Goal: Information Seeking & Learning: Learn about a topic

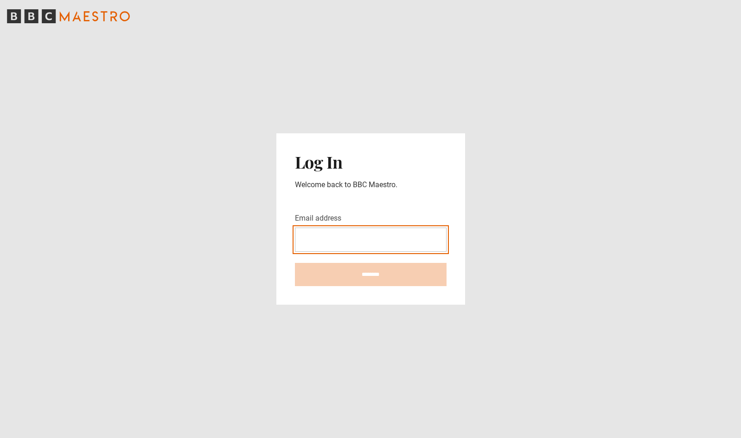
type input "**********"
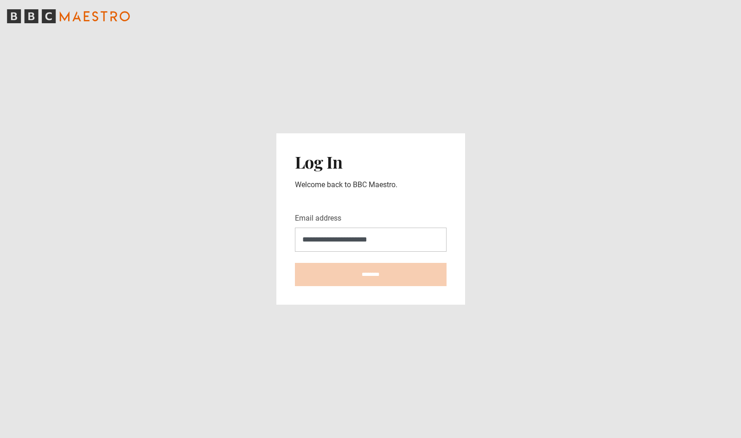
click at [371, 274] on input "********" at bounding box center [371, 274] width 152 height 23
type input "**********"
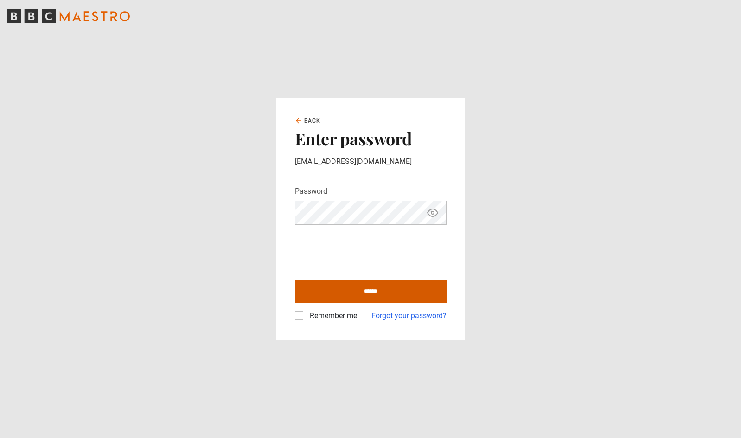
click at [357, 294] on input "******" at bounding box center [371, 290] width 152 height 23
type input "**********"
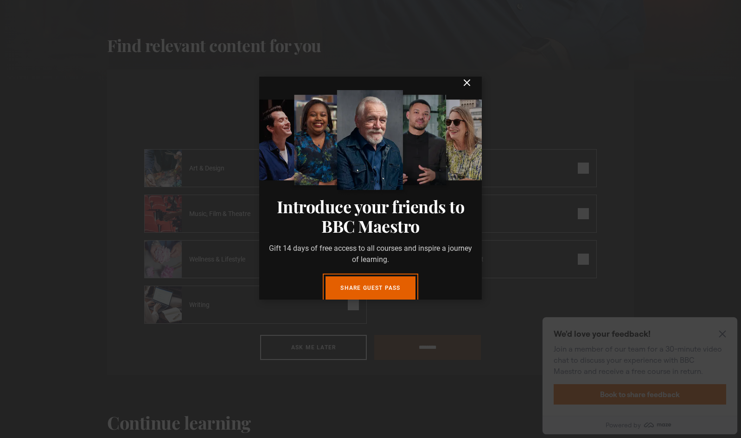
click at [466, 85] on icon "submit" at bounding box center [467, 83] width 6 height 6
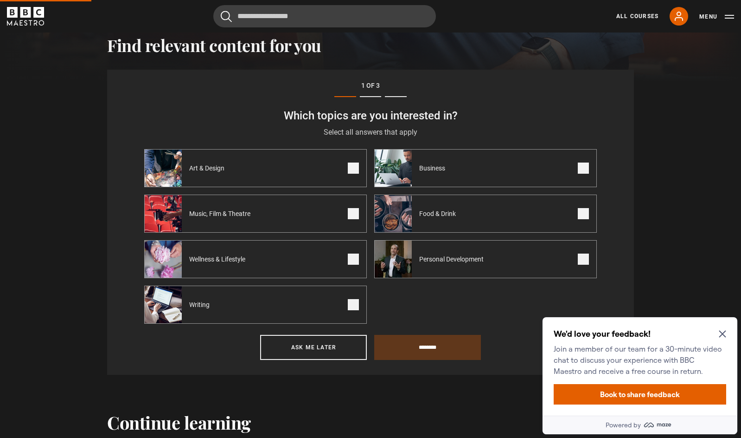
click at [722, 332] on icon "Close Maze Prompt" at bounding box center [722, 333] width 7 height 7
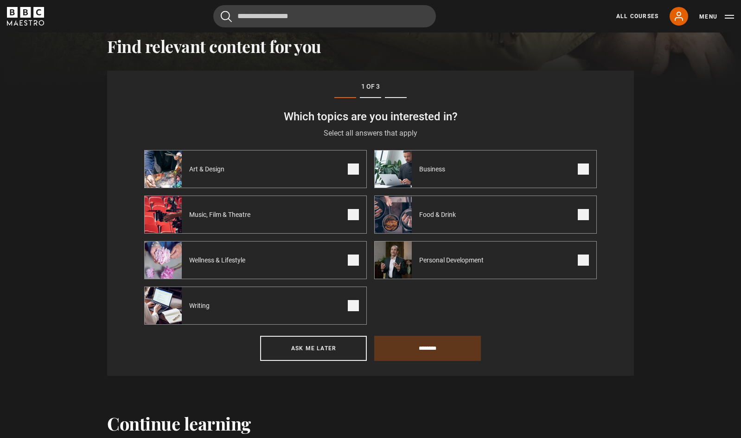
scroll to position [322, 0]
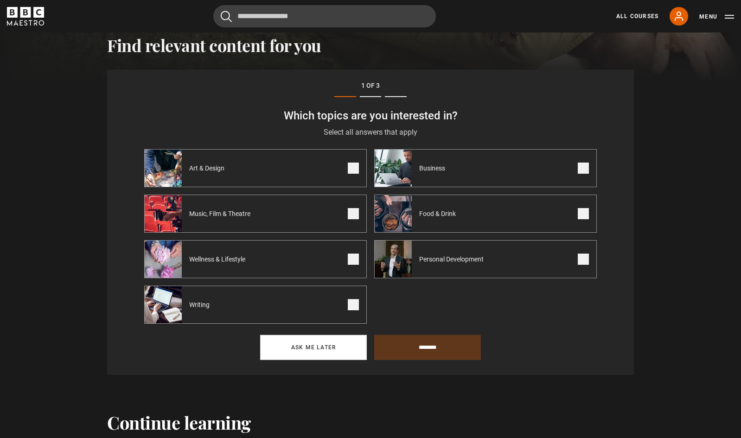
click at [337, 349] on button "Ask me later" at bounding box center [313, 347] width 107 height 25
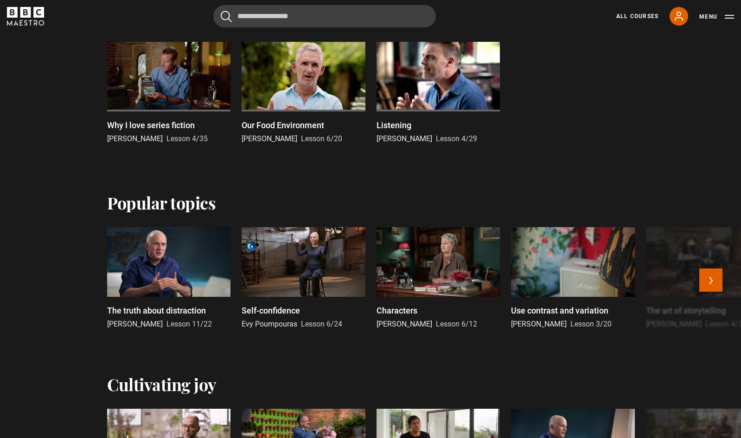
scroll to position [391, 0]
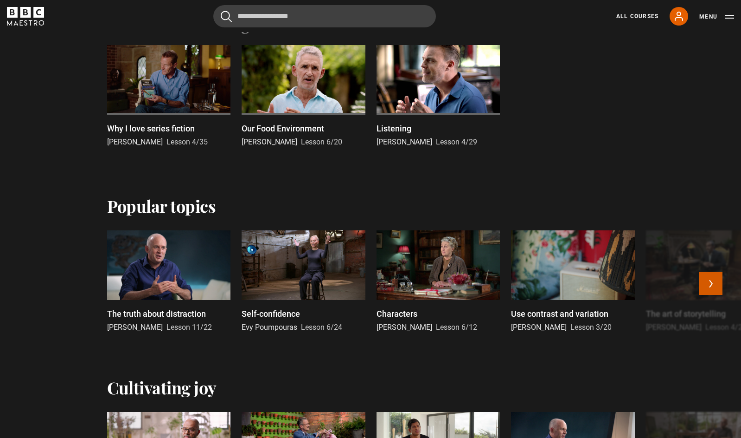
click at [707, 285] on button "Next" at bounding box center [711, 282] width 23 height 23
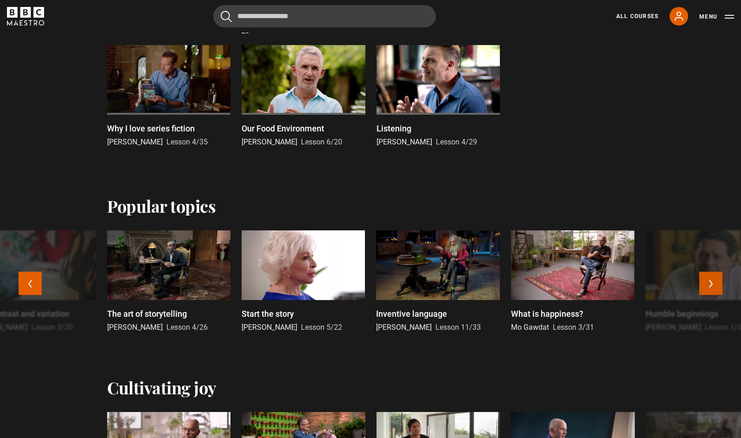
click at [707, 285] on button "Next" at bounding box center [711, 282] width 23 height 23
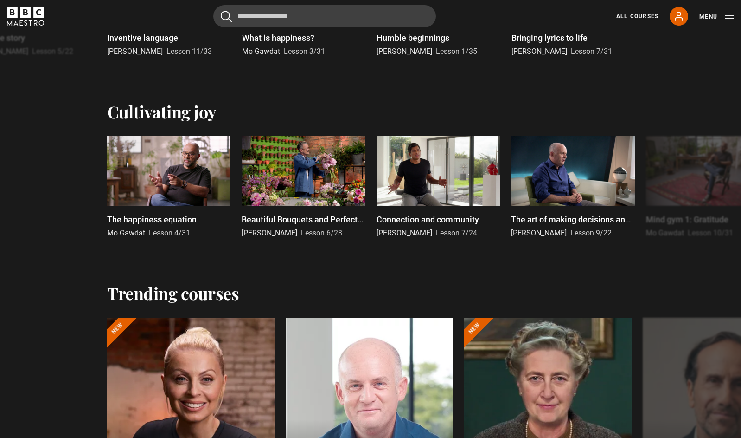
scroll to position [667, 0]
click at [712, 185] on button "Next" at bounding box center [711, 188] width 23 height 23
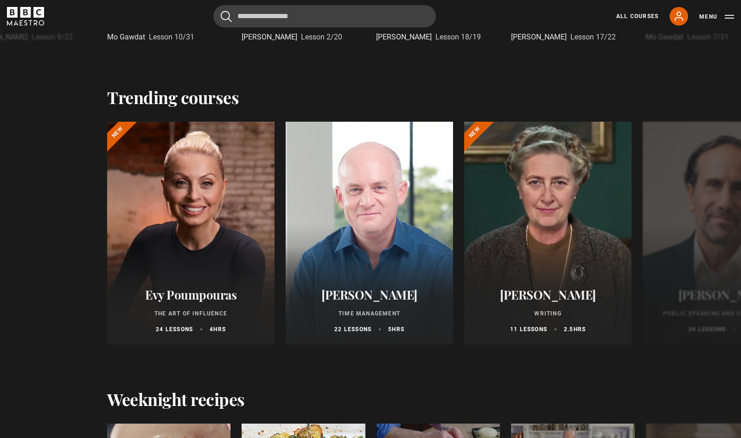
scroll to position [863, 0]
click at [708, 236] on button "Next" at bounding box center [711, 234] width 23 height 23
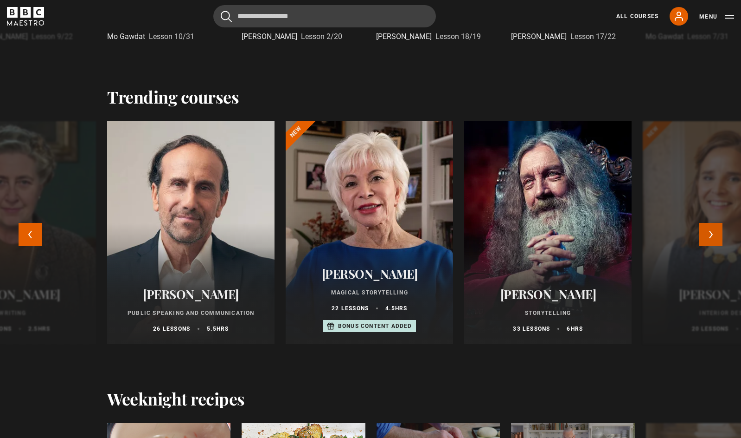
click at [708, 236] on button "Next" at bounding box center [711, 234] width 23 height 23
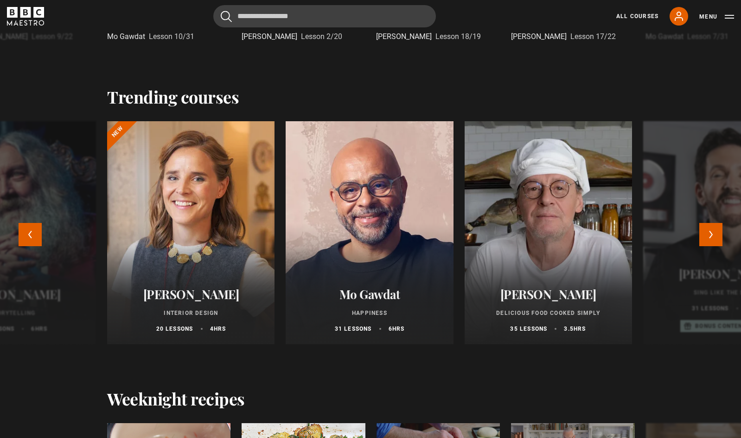
click at [560, 276] on div "Marco Pierre White Delicious Food Cooked Simply 35 lessons 3.5 hrs" at bounding box center [548, 310] width 167 height 68
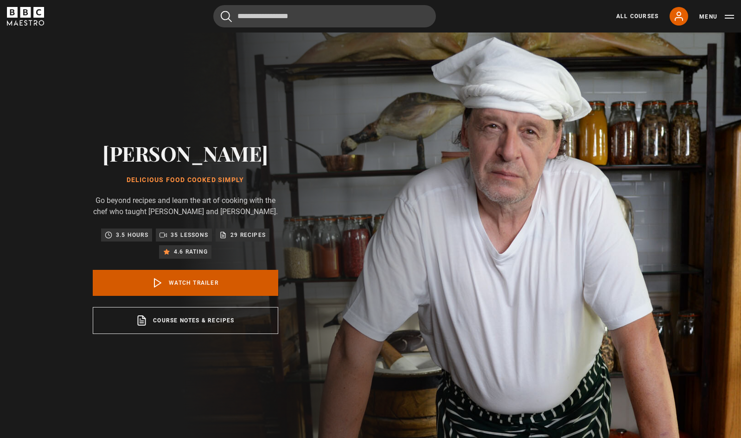
click at [185, 283] on link "Watch Trailer" at bounding box center [186, 283] width 186 height 26
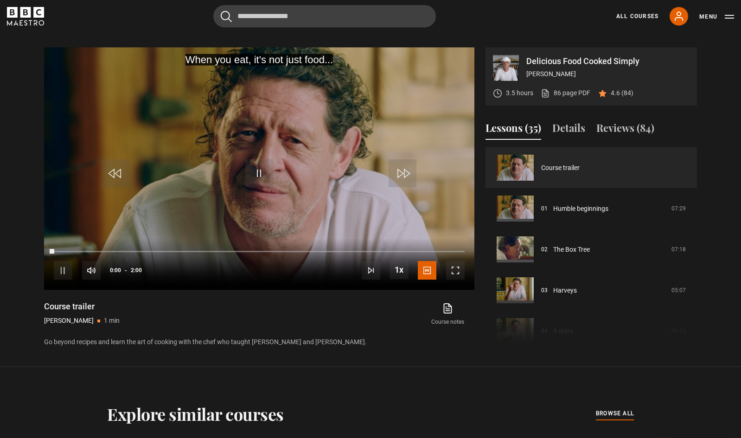
scroll to position [442, 0]
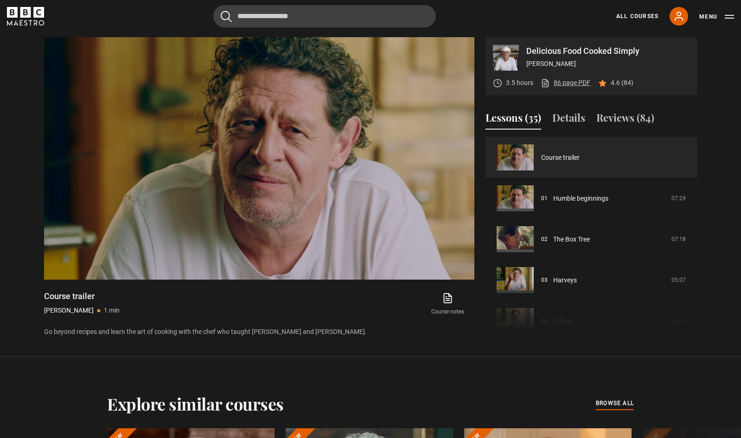
click at [562, 82] on link "86 page PDF (opens in new tab)" at bounding box center [566, 83] width 50 height 10
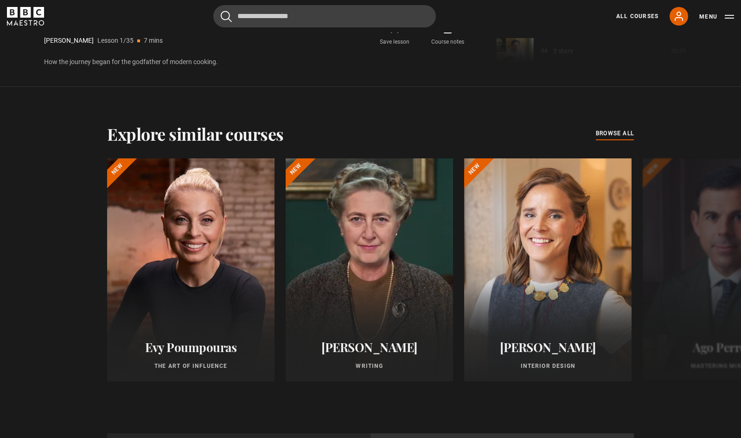
scroll to position [713, 0]
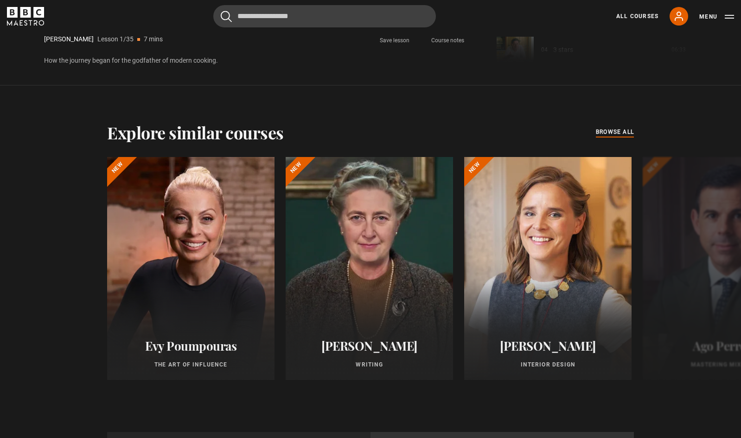
click at [604, 131] on span "browse all" at bounding box center [615, 131] width 38 height 9
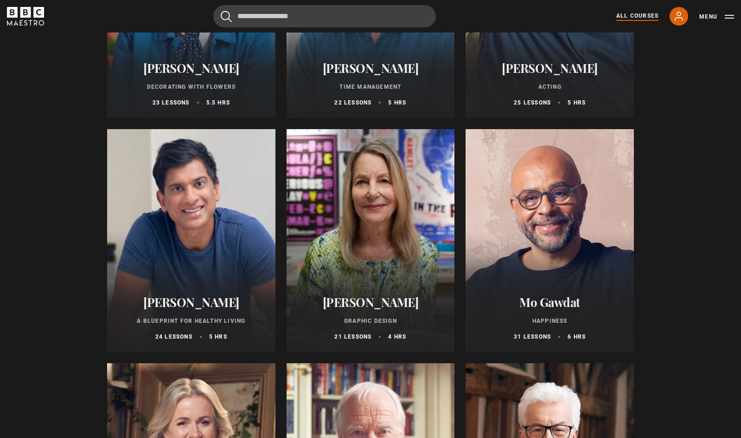
scroll to position [1422, 0]
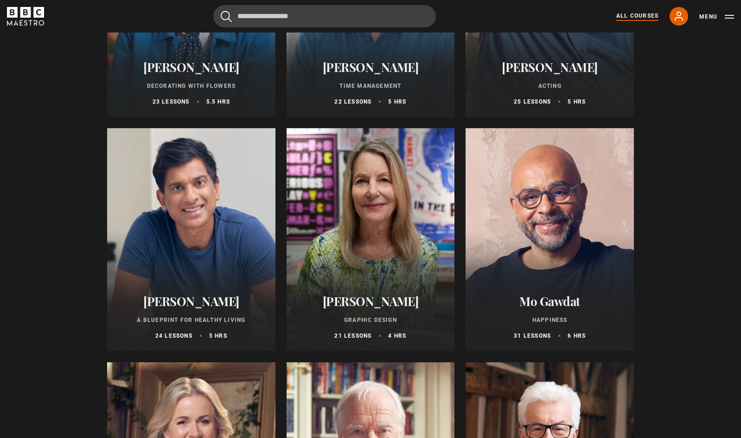
click at [214, 262] on div at bounding box center [191, 239] width 168 height 223
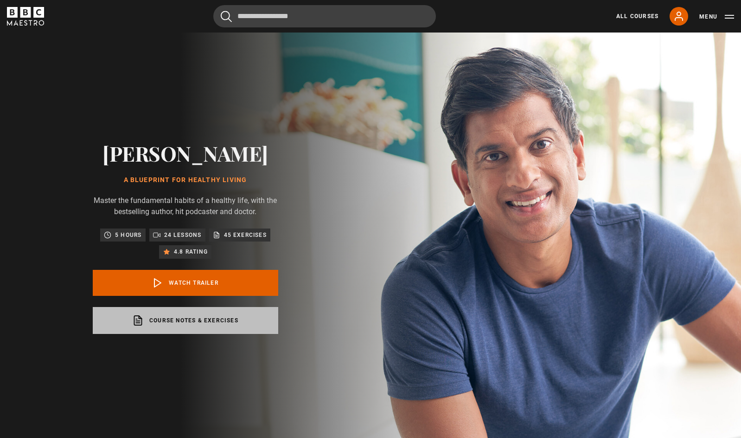
click at [191, 330] on link "Course notes & exercises opens in a new tab" at bounding box center [186, 320] width 186 height 27
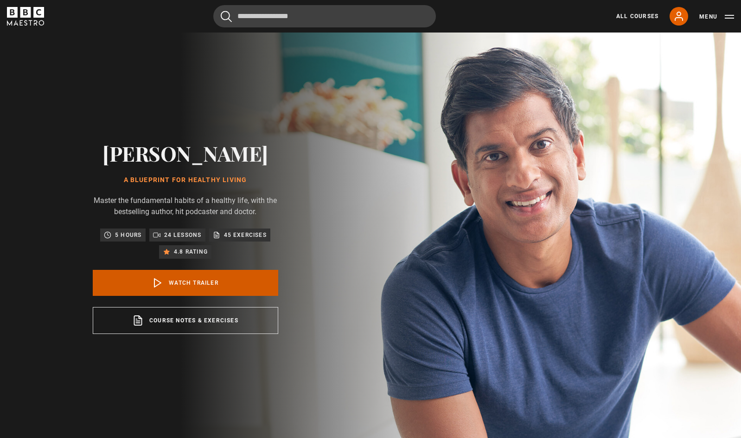
click at [169, 291] on link "Watch Trailer" at bounding box center [186, 283] width 186 height 26
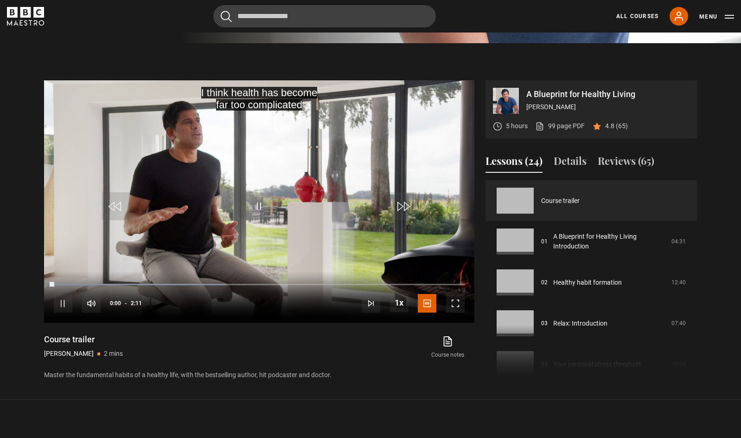
scroll to position [442, 0]
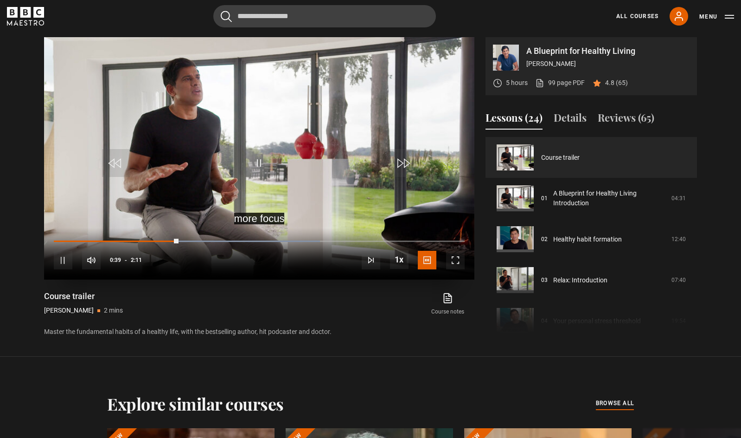
click at [259, 161] on span "Video Player" at bounding box center [259, 163] width 28 height 28
click at [257, 158] on span "Video Player" at bounding box center [259, 163] width 28 height 28
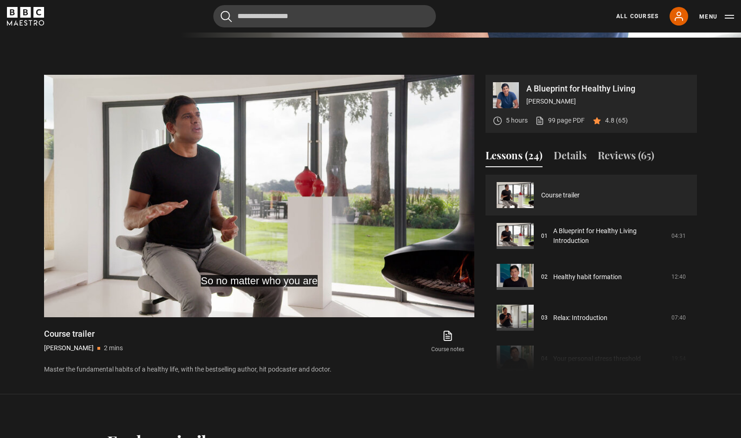
scroll to position [403, 0]
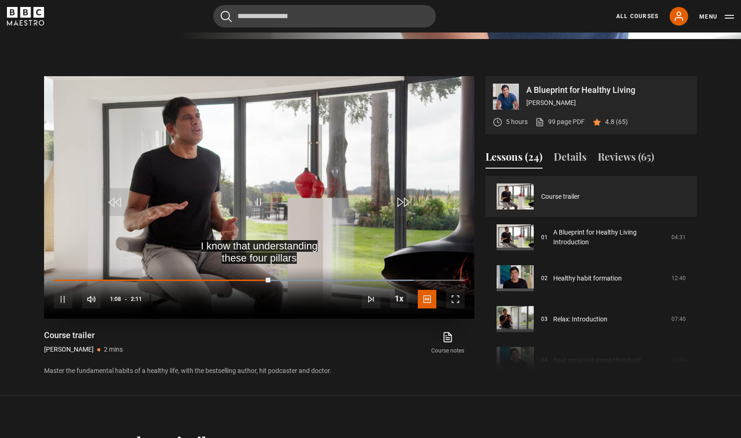
click at [258, 198] on span "Video Player" at bounding box center [259, 202] width 28 height 28
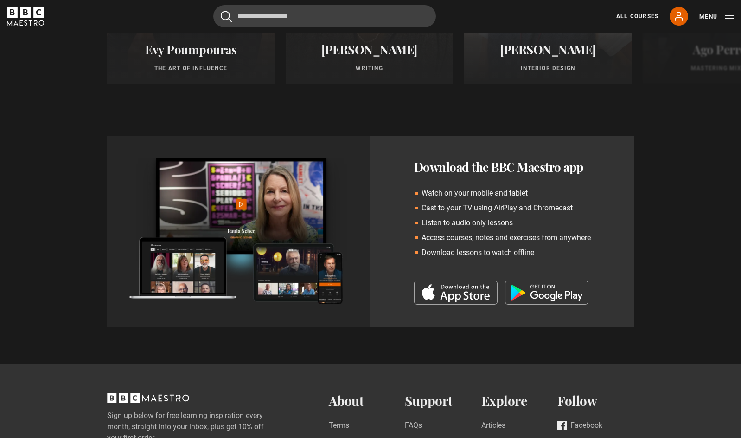
scroll to position [1010, 0]
click at [679, 15] on icon at bounding box center [679, 16] width 7 height 8
